Goal: Information Seeking & Learning: Learn about a topic

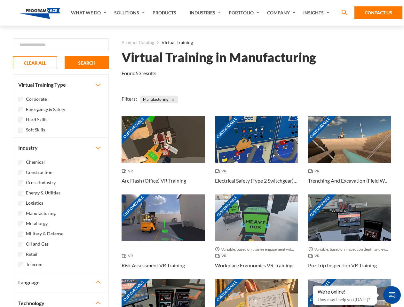
click at [89, 13] on link "What We Do" at bounding box center [89, 13] width 43 height 26
click at [130, 13] on link "Solutions" at bounding box center [130, 13] width 38 height 26
click at [206, 13] on link "Industries" at bounding box center [206, 13] width 39 height 26
click at [283, 13] on link "Company" at bounding box center [282, 13] width 36 height 26
click at [318, 13] on link "Insights" at bounding box center [317, 13] width 34 height 26
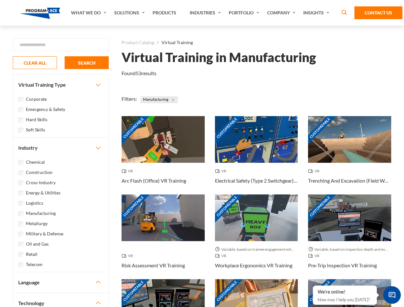
click at [0, 0] on div "Blog White Papers News" at bounding box center [0, 0] width 0 height 0
click at [0, 0] on strong "How Virtual Learning Can Enhance Workforce Productivity: A Guide for L&D Manage…" at bounding box center [0, 0] width 0 height 0
click at [392, 295] on span "Minimize live chat window" at bounding box center [392, 295] width 23 height 23
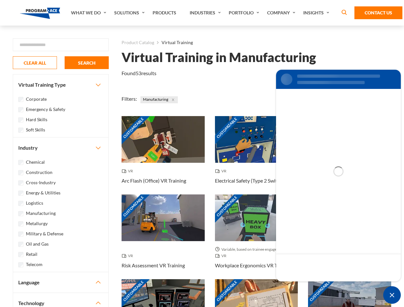
click at [313, 286] on div "Customizable" at bounding box center [349, 302] width 83 height 47
